Goal: Task Accomplishment & Management: Manage account settings

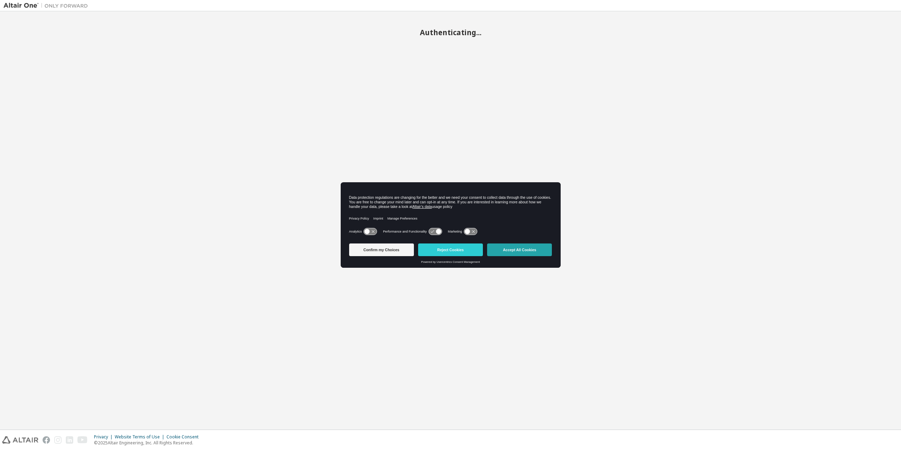
click at [529, 249] on button "Accept All Cookies" at bounding box center [519, 250] width 65 height 13
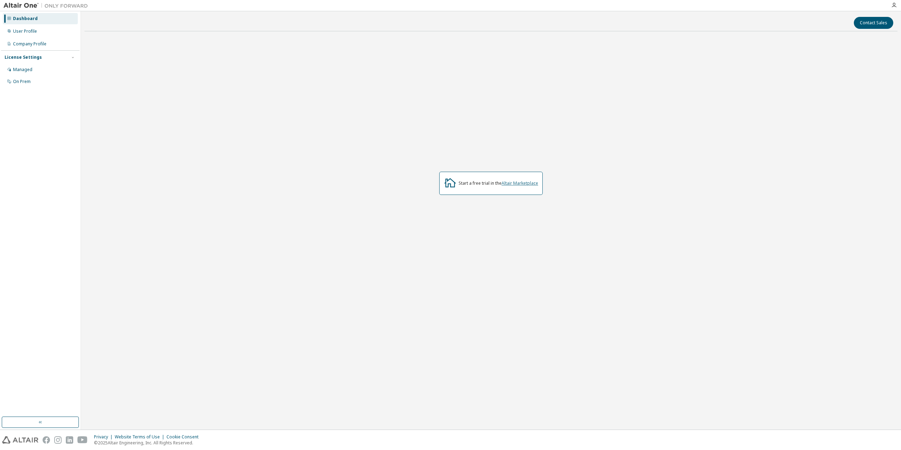
click at [524, 183] on link "Altair Marketplace" at bounding box center [520, 183] width 37 height 6
click at [43, 83] on div "On Prem" at bounding box center [40, 81] width 75 height 11
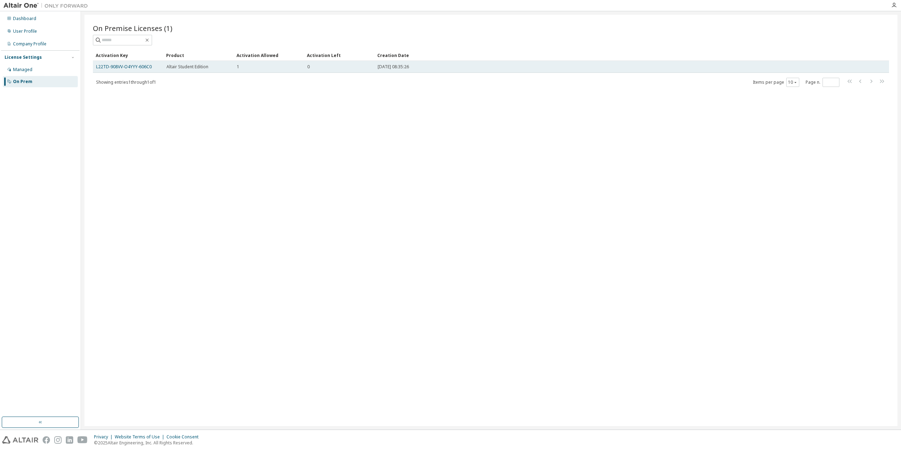
click at [599, 62] on td "2025-08-25 08:35:26" at bounding box center [618, 67] width 487 height 12
click at [127, 62] on td "L22TD-908VV-O4YYY-606C0" at bounding box center [128, 67] width 70 height 12
click at [125, 65] on link "L22TD-908VV-O4YYY-606C0" at bounding box center [124, 67] width 56 height 6
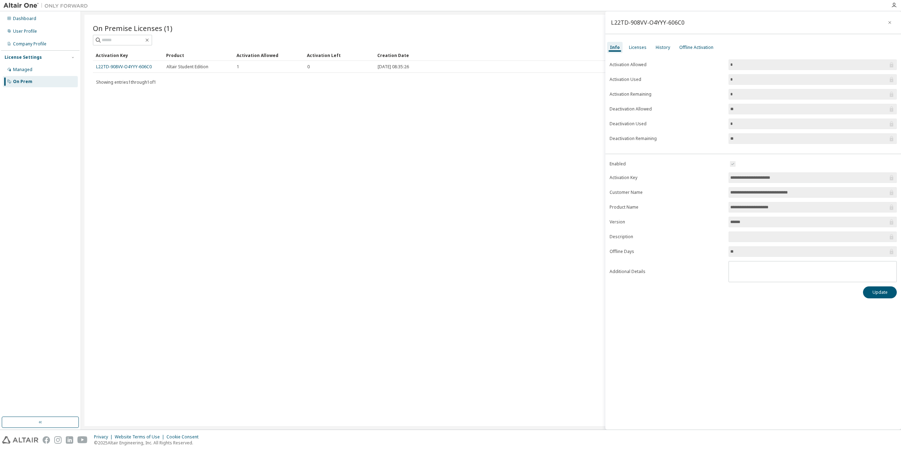
drag, startPoint x: 753, startPoint y: 62, endPoint x: 719, endPoint y: 68, distance: 34.0
click at [719, 68] on form "Activation Allowed * Activation Used * Activation Remaining * Deactivation Allo…" at bounding box center [753, 102] width 287 height 85
click at [750, 65] on input "*" at bounding box center [810, 64] width 158 height 7
click at [738, 65] on input "*" at bounding box center [810, 64] width 158 height 7
click at [742, 67] on input "*" at bounding box center [810, 64] width 158 height 7
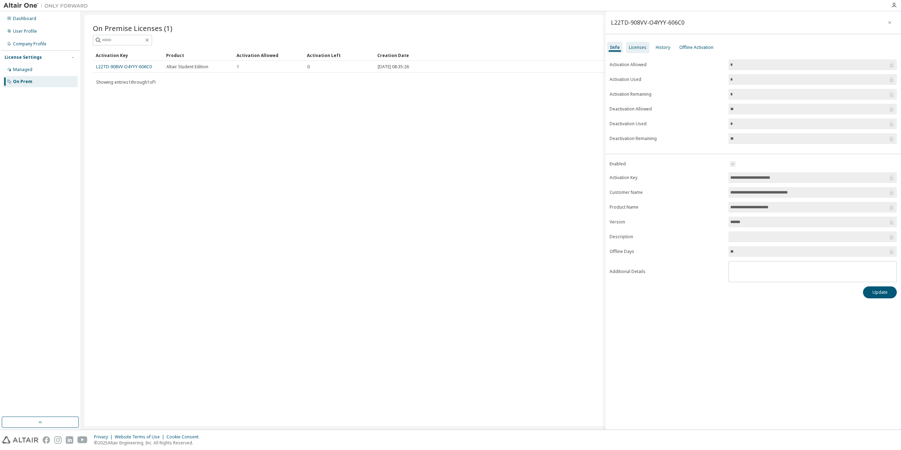
click at [645, 46] on div "Licenses" at bounding box center [637, 47] width 23 height 11
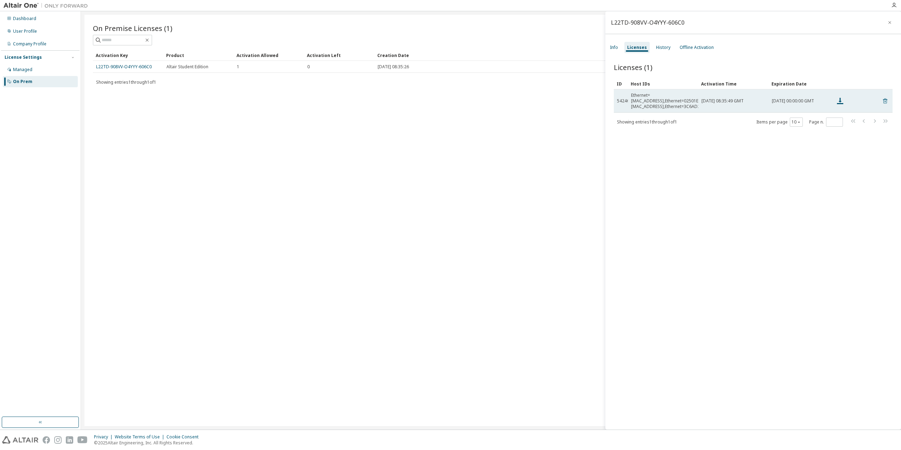
click at [885, 99] on icon at bounding box center [885, 101] width 6 height 8
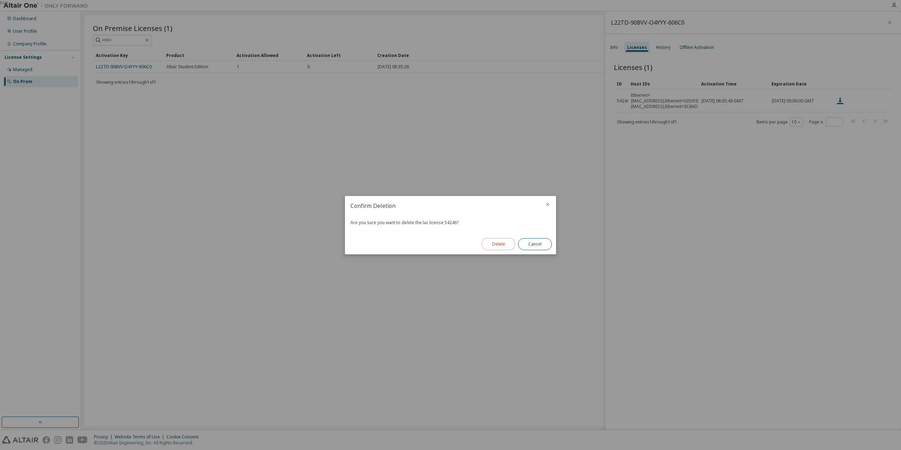
click at [500, 244] on button "Delete" at bounding box center [499, 244] width 34 height 12
click at [533, 244] on button "Close" at bounding box center [535, 244] width 34 height 12
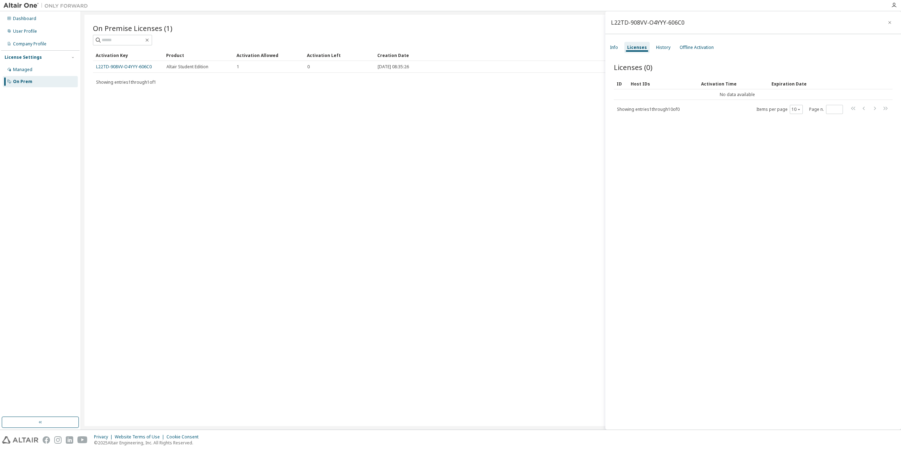
click at [768, 276] on div "Licenses (0) Clear Load Save Save As Field Operator Value Select filter Select …" at bounding box center [754, 247] width 296 height 387
click at [815, 252] on div "Licenses (0) Clear Load Save Save As Field Operator Value Select filter Select …" at bounding box center [754, 247] width 296 height 387
